Goal: Navigation & Orientation: Find specific page/section

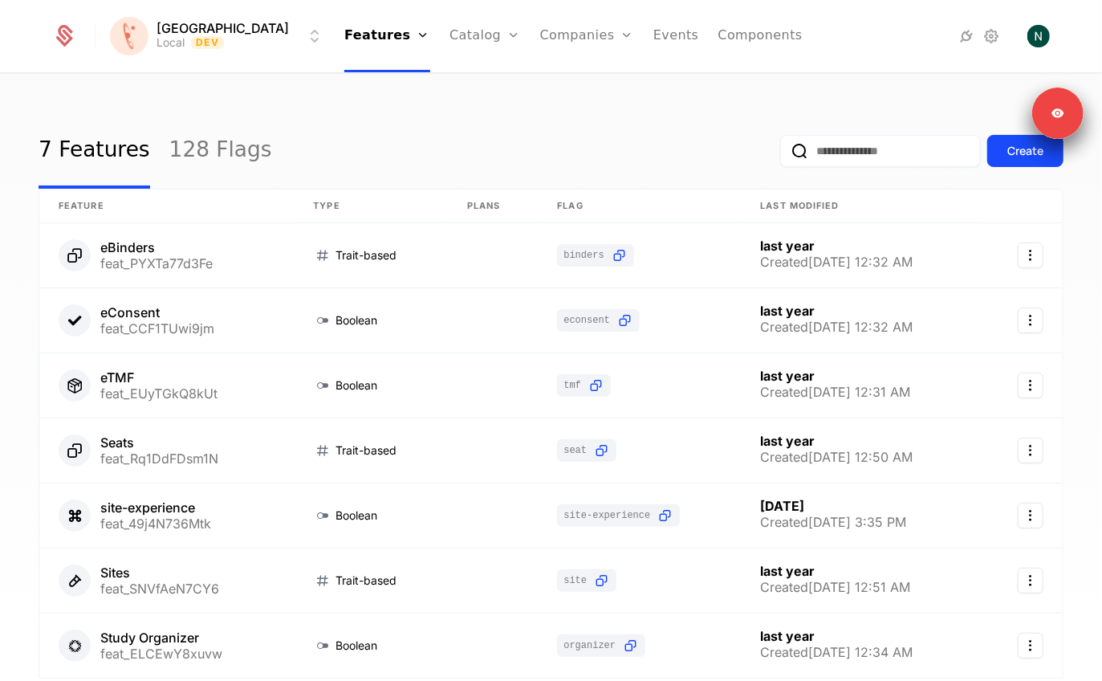
click at [344, 114] on div "Features Flags" at bounding box center [400, 91] width 112 height 77
click at [166, 55] on div "Florence Local Dev Features Features Flags Catalog Plans Add Ons Credits Config…" at bounding box center [551, 36] width 998 height 72
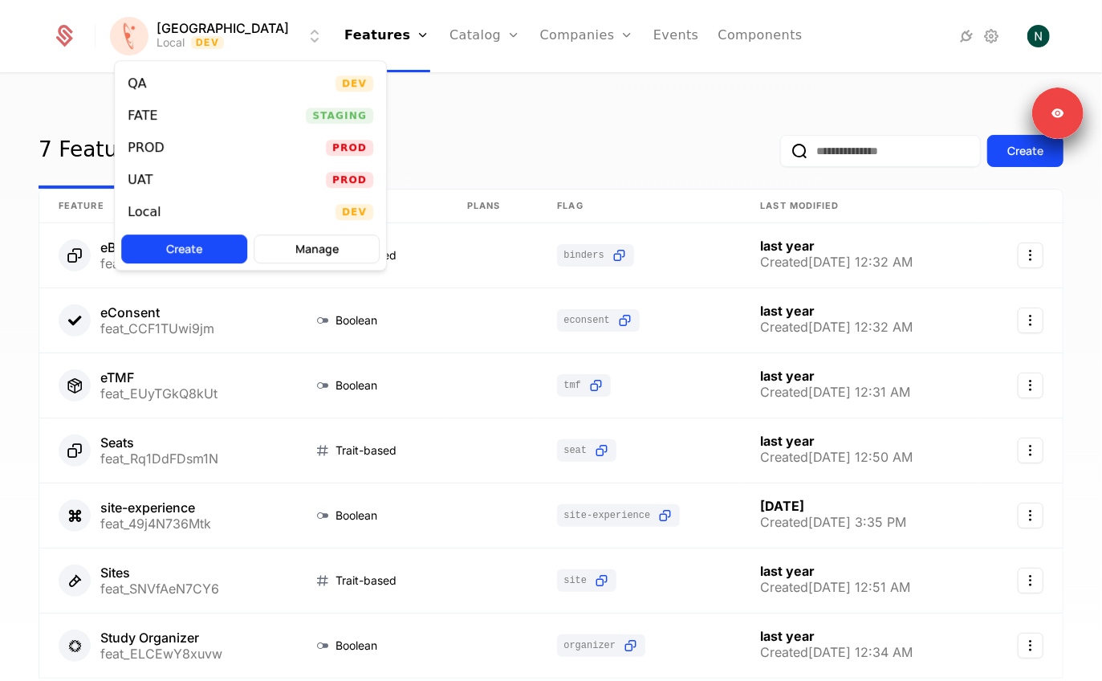
click at [176, 26] on html "Florence Local Dev Features Features Flags Catalog Plans Add Ons Credits Config…" at bounding box center [551, 340] width 1102 height 681
click at [147, 188] on div "UAT Prod" at bounding box center [250, 180] width 271 height 32
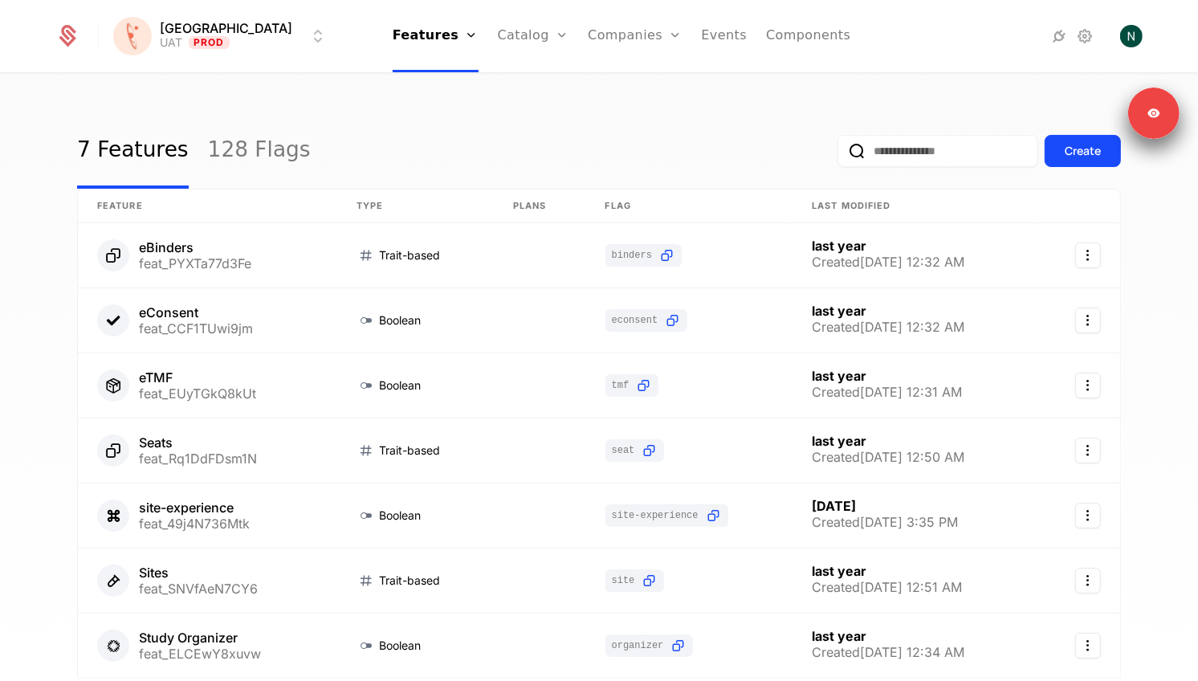
click at [409, 119] on div "Features Flags" at bounding box center [449, 91] width 112 height 77
click at [409, 118] on div "Features Flags" at bounding box center [449, 91] width 112 height 77
click at [412, 106] on link "Flags" at bounding box center [449, 104] width 74 height 13
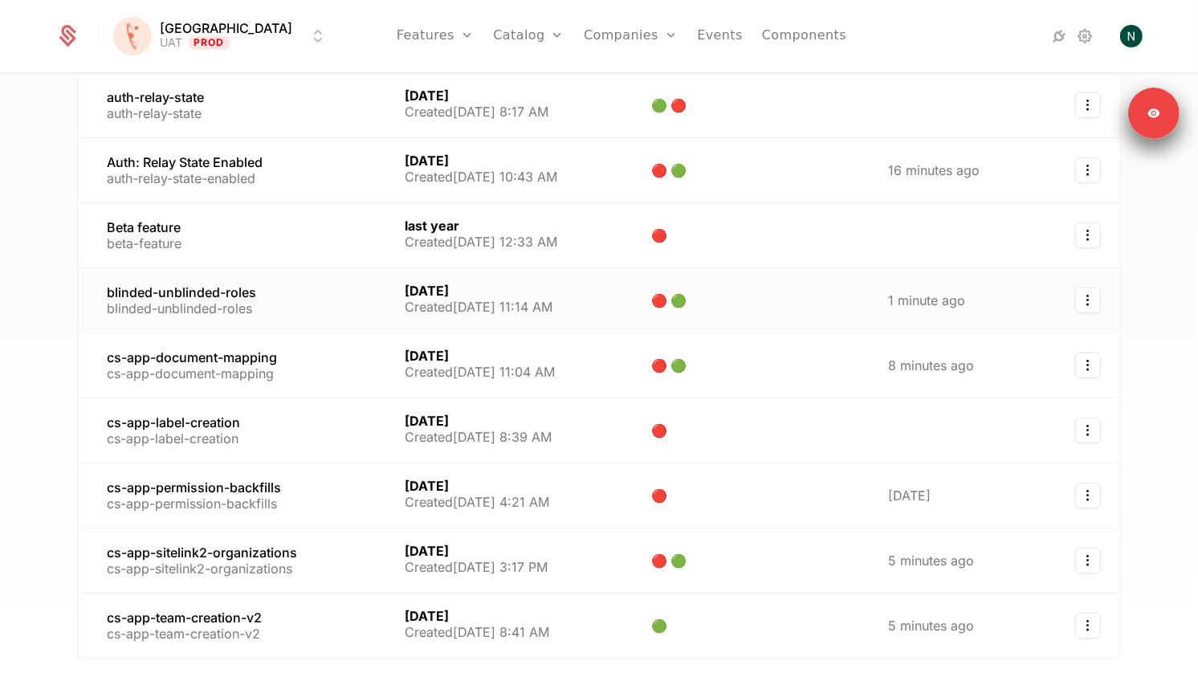
scroll to position [279, 0]
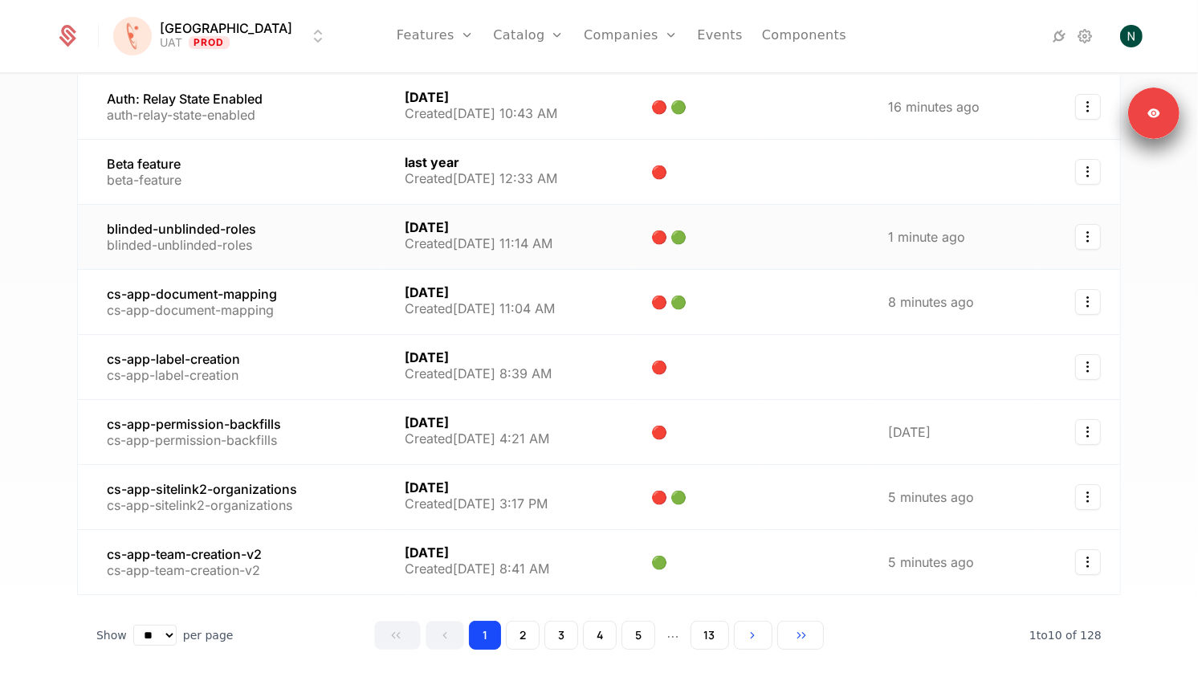
click at [235, 237] on link at bounding box center [231, 237] width 307 height 64
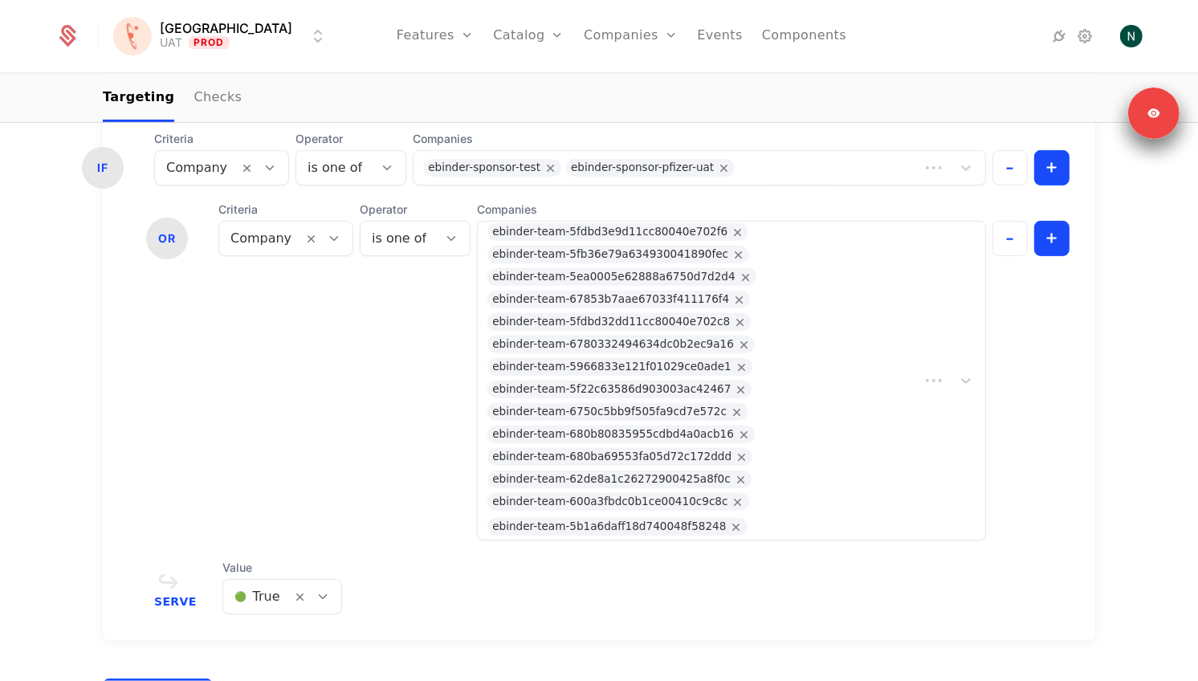
scroll to position [564, 0]
